Goal: Task Accomplishment & Management: Manage account settings

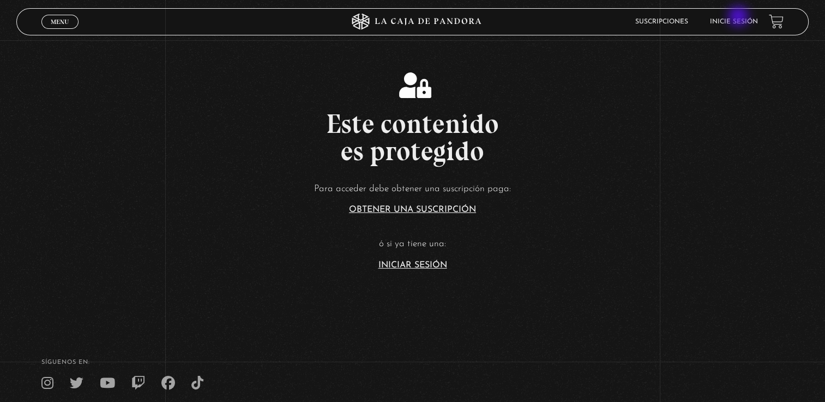
click at [739, 17] on li "Inicie sesión" at bounding box center [734, 21] width 48 height 17
click at [732, 20] on link "Inicie sesión" at bounding box center [734, 22] width 48 height 7
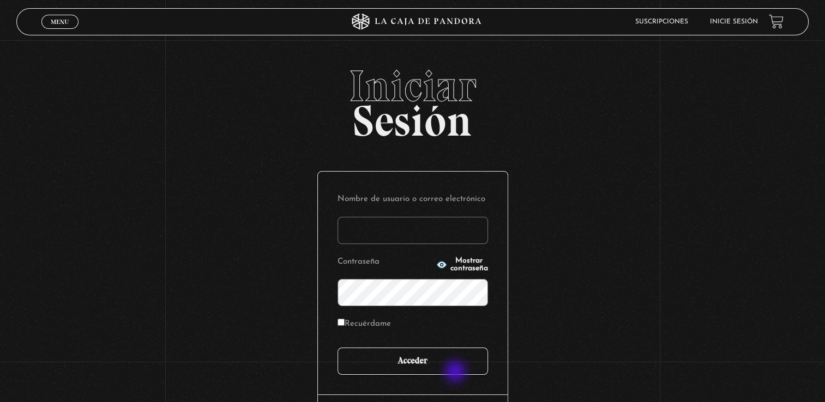
type input "machoporras43@gmail.com"
click at [456, 370] on input "Acceder" at bounding box center [413, 361] width 151 height 27
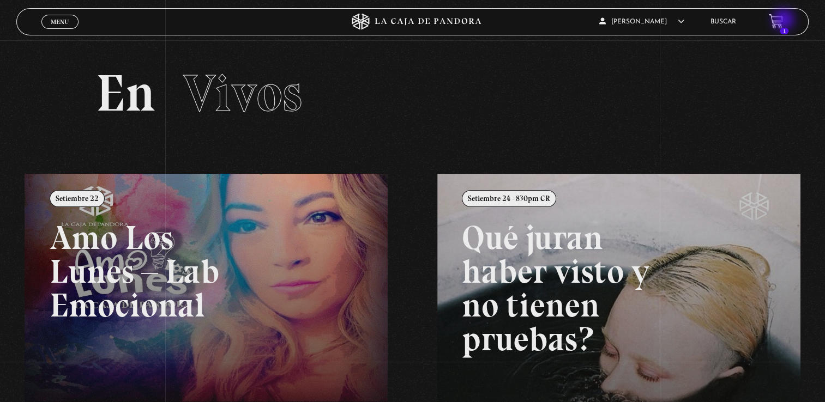
click at [782, 21] on icon at bounding box center [776, 18] width 11 height 5
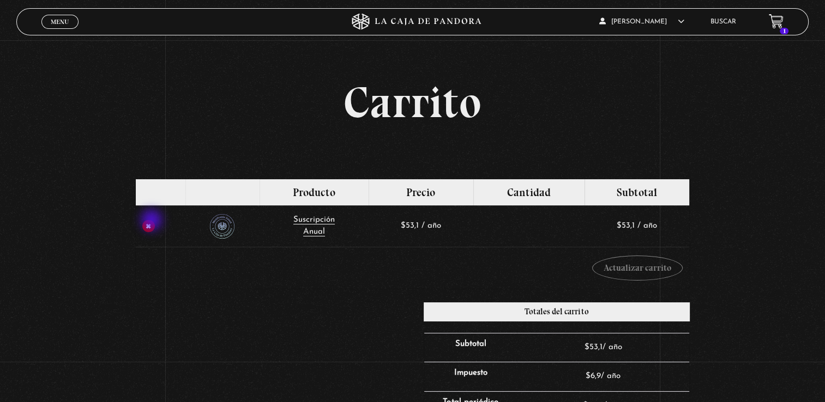
click at [153, 221] on link "×" at bounding box center [148, 226] width 13 height 13
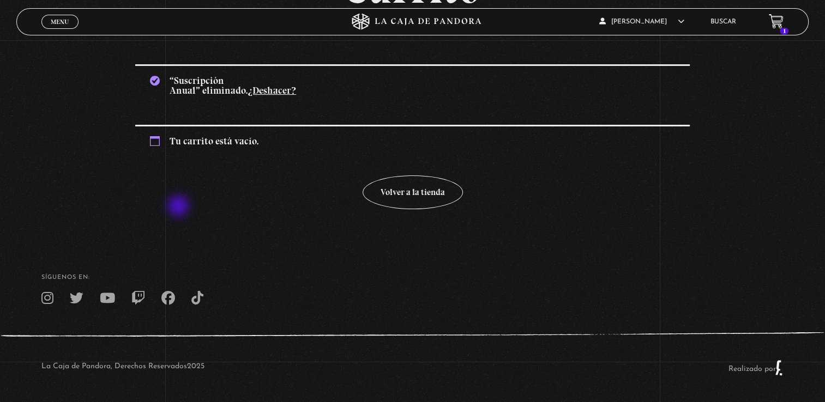
scroll to position [115, 0]
click at [103, 141] on div "Carrito “ Suscripción Anual” eliminado. ¿Deshacer? Tu carrito está vacío. Volve…" at bounding box center [412, 88] width 825 height 244
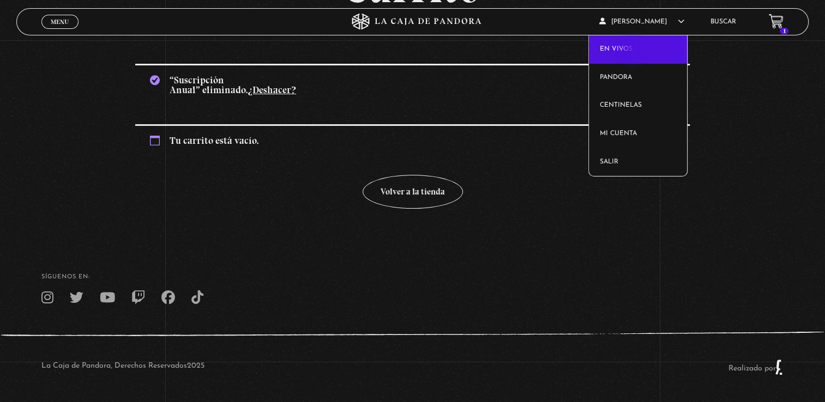
click at [634, 50] on link "En vivos" at bounding box center [638, 49] width 98 height 28
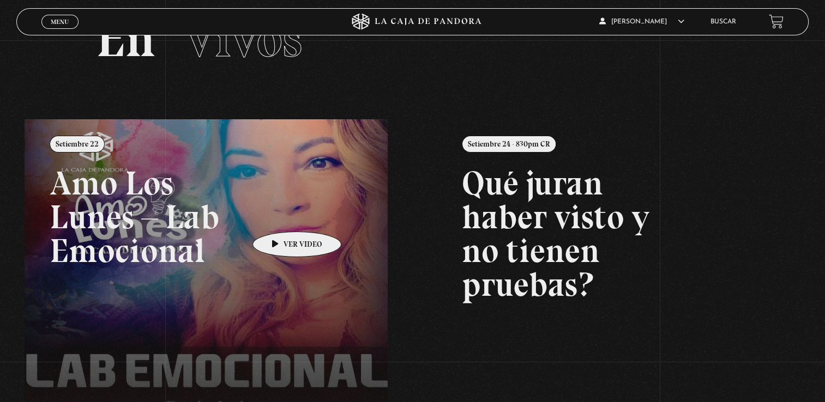
scroll to position [109, 0]
